Goal: Information Seeking & Learning: Learn about a topic

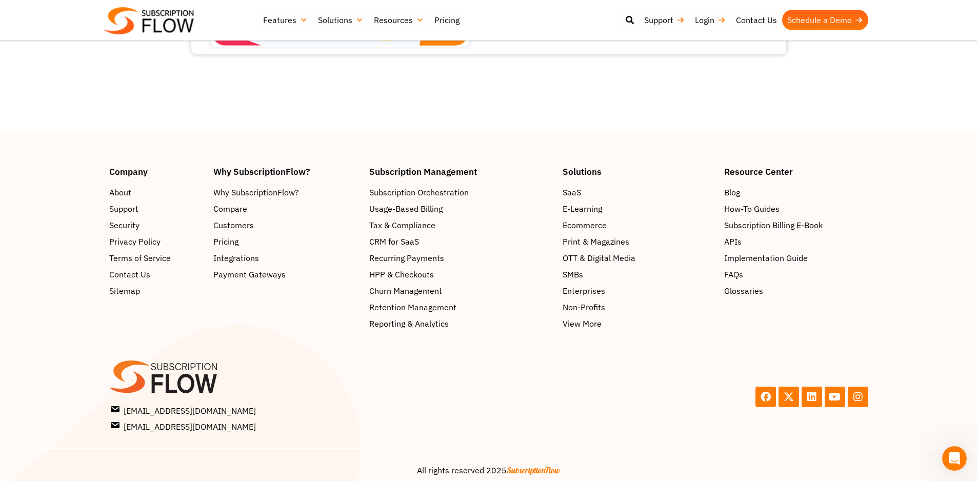
scroll to position [1644, 0]
click at [236, 235] on span "Pricing" at bounding box center [227, 241] width 25 height 12
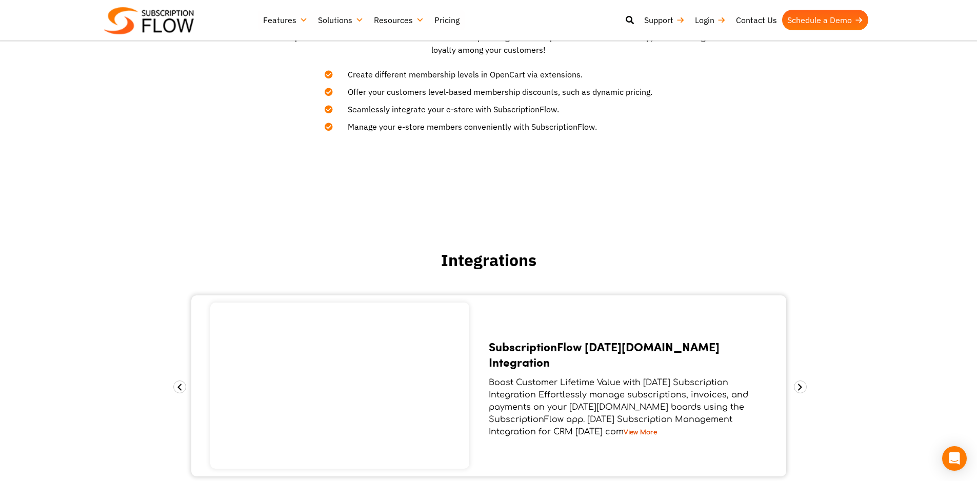
scroll to position [1288, 0]
